Goal: Find specific page/section: Find specific page/section

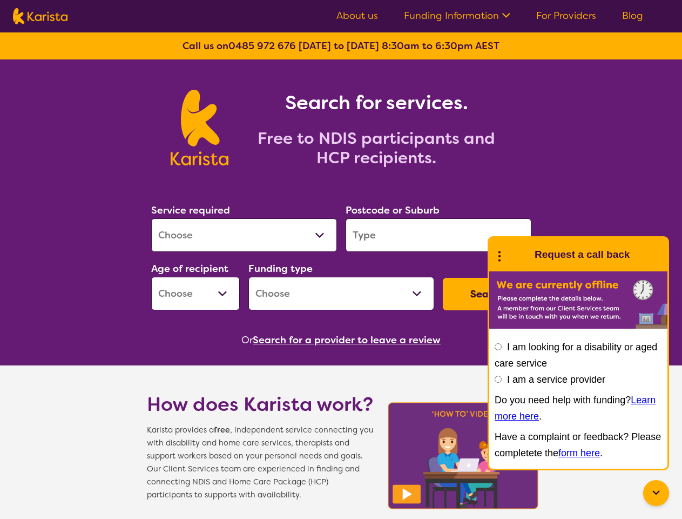
click at [458, 16] on link "Funding Information" at bounding box center [457, 15] width 106 height 13
click at [487, 294] on button "Search" at bounding box center [487, 294] width 89 height 32
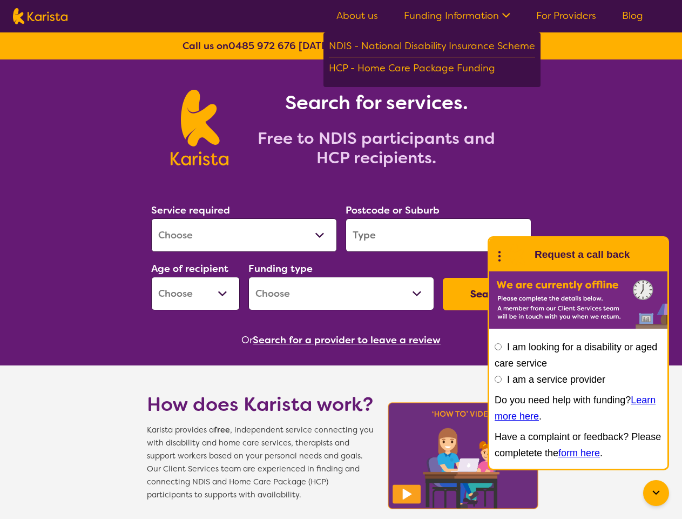
click at [349, 340] on button "Search for a provider to leave a review" at bounding box center [347, 340] width 188 height 16
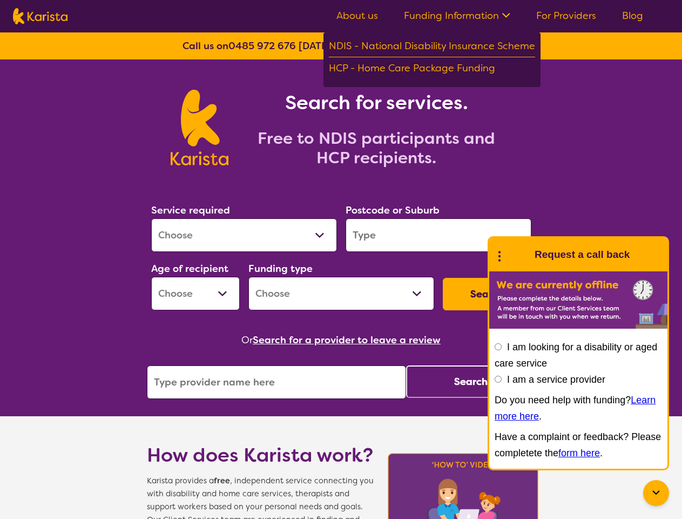
click at [656, 493] on icon at bounding box center [656, 492] width 13 height 13
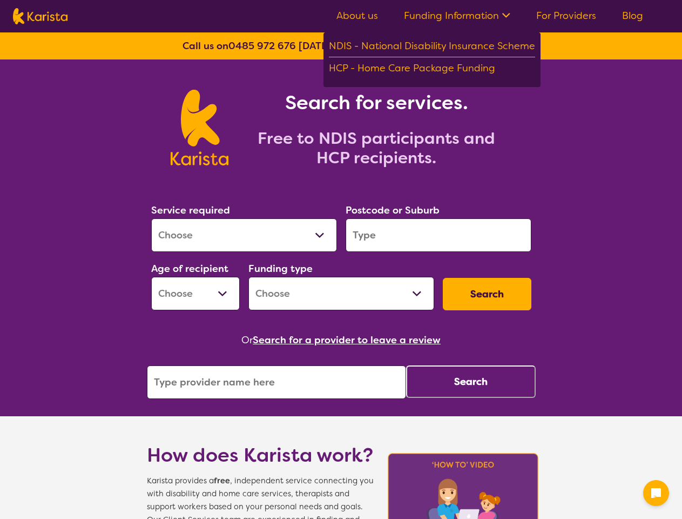
click at [500, 254] on div "Postcode or Suburb" at bounding box center [438, 227] width 194 height 58
click at [498, 346] on div "Or Search for a provider to leave a review" at bounding box center [341, 340] width 389 height 16
click at [498, 379] on button "Search" at bounding box center [471, 381] width 130 height 32
